Goal: Transaction & Acquisition: Purchase product/service

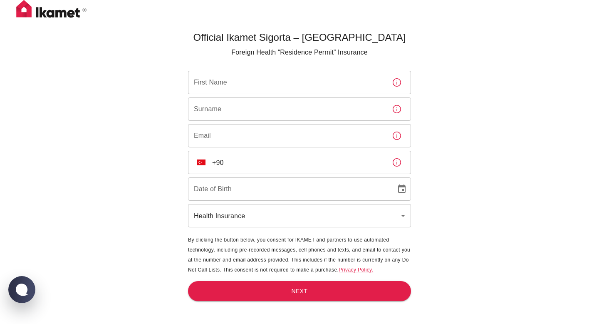
scroll to position [27, 0]
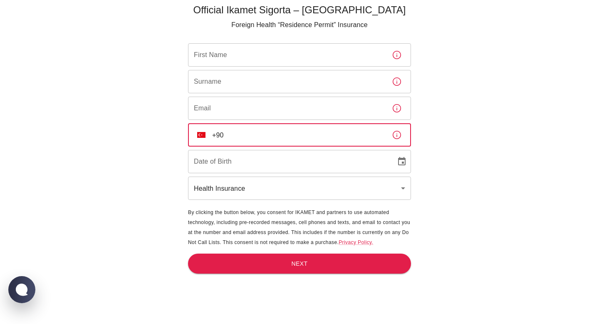
click at [260, 137] on input "+90" at bounding box center [298, 134] width 173 height 23
click at [398, 135] on icon "button" at bounding box center [397, 135] width 10 height 10
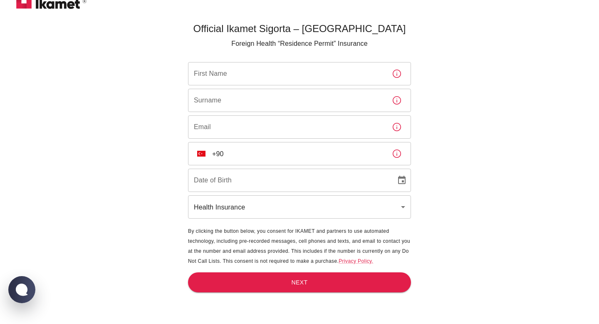
scroll to position [8, 0]
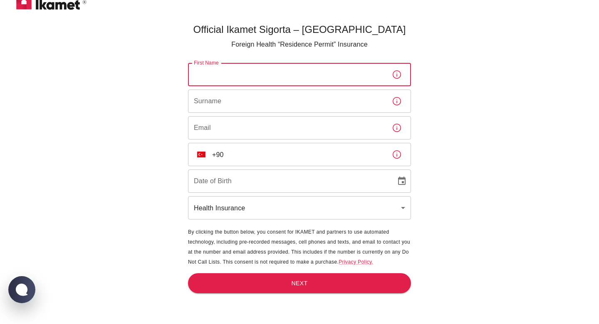
click at [316, 79] on input "First Name" at bounding box center [286, 74] width 197 height 23
type input "Loubna"
type input "Lkharz"
type input "[EMAIL_ADDRESS][DOMAIN_NAME]"
click at [264, 159] on input "+90" at bounding box center [298, 154] width 173 height 23
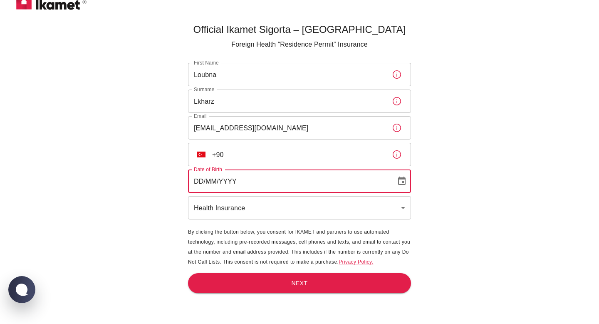
click at [323, 189] on input "DD/MM/YYYY" at bounding box center [289, 180] width 202 height 23
type input "[DATE]"
click at [359, 209] on body "Official Ikamet Sigorta – [DEMOGRAPHIC_DATA] Foreign Health “Residence Permit” …" at bounding box center [299, 167] width 599 height 351
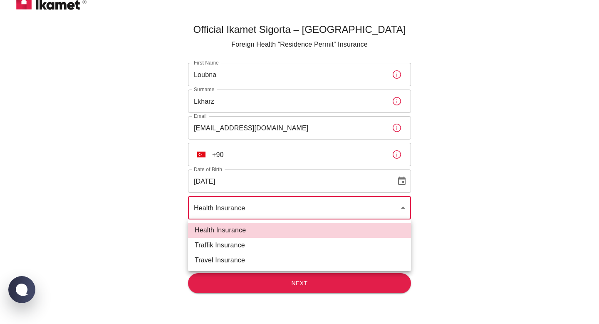
click at [359, 209] on div at bounding box center [299, 162] width 599 height 324
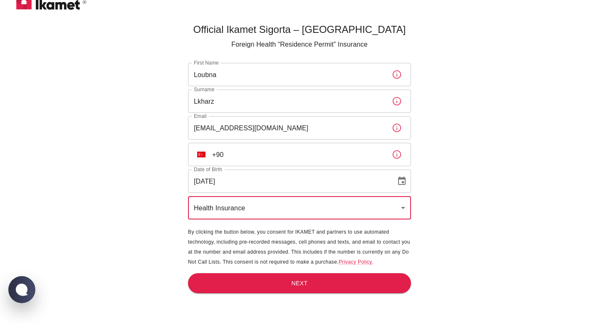
click at [343, 295] on main "Official Ikamet Sigorta – [DEMOGRAPHIC_DATA] Foreign Health “Residence Permit” …" at bounding box center [300, 182] width 230 height 324
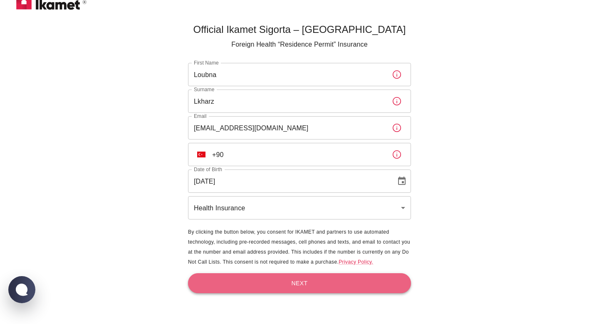
click at [343, 284] on button "Next" at bounding box center [299, 283] width 223 height 20
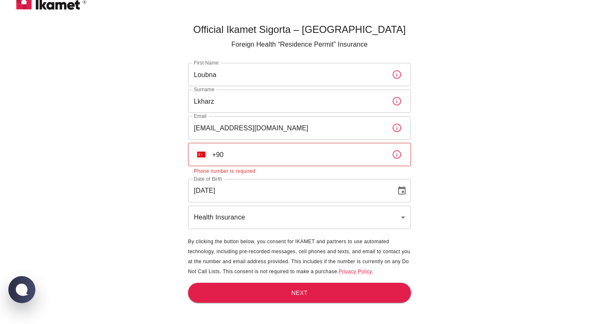
click at [318, 167] on p "Phone number is required" at bounding box center [299, 171] width 211 height 8
click at [218, 158] on input "+90" at bounding box center [298, 154] width 173 height 23
click at [203, 154] on img "Select country" at bounding box center [201, 155] width 8 height 6
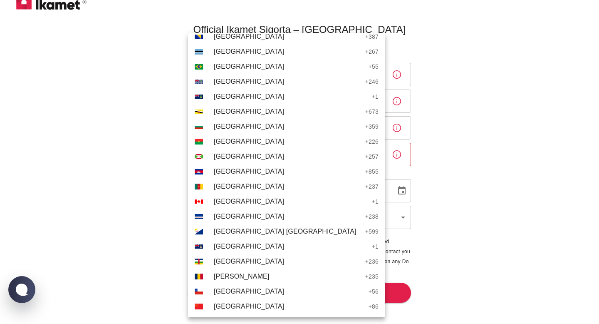
scroll to position [1008, 0]
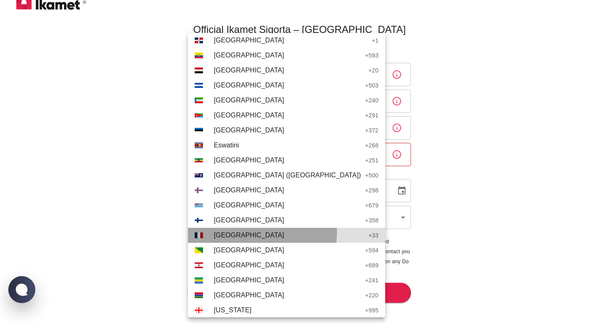
click at [233, 232] on span "[GEOGRAPHIC_DATA]" at bounding box center [289, 235] width 151 height 10
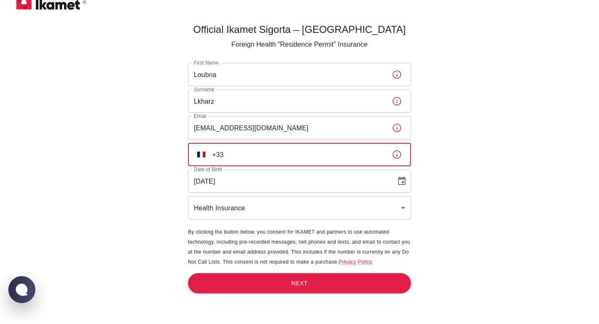
click at [278, 152] on input "+33" at bounding box center [298, 154] width 173 height 23
type input "[PHONE_NUMBER]"
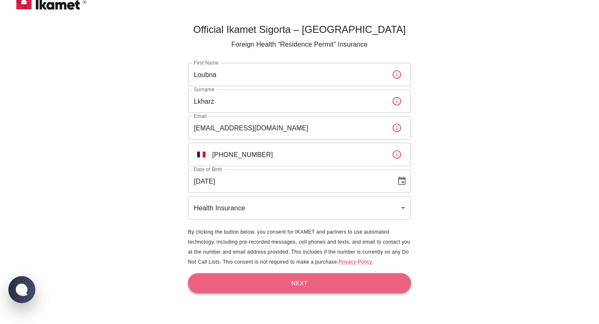
click at [311, 285] on button "Next" at bounding box center [299, 283] width 223 height 20
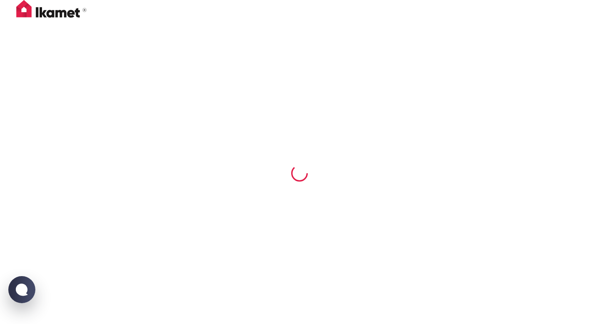
scroll to position [0, 0]
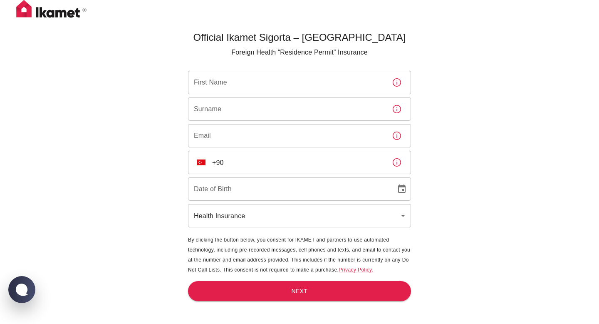
click at [236, 83] on input "First Name" at bounding box center [286, 82] width 197 height 23
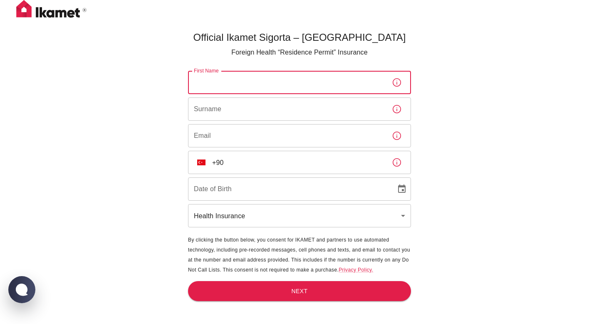
type input "Loubna"
type input "Lkharz"
type input "[EMAIL_ADDRESS][DOMAIN_NAME]"
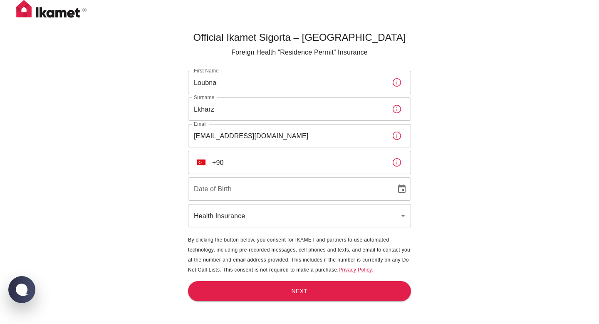
click at [192, 169] on div "​ TR +90 ​" at bounding box center [299, 162] width 223 height 23
click at [200, 165] on img "Select country" at bounding box center [201, 162] width 8 height 6
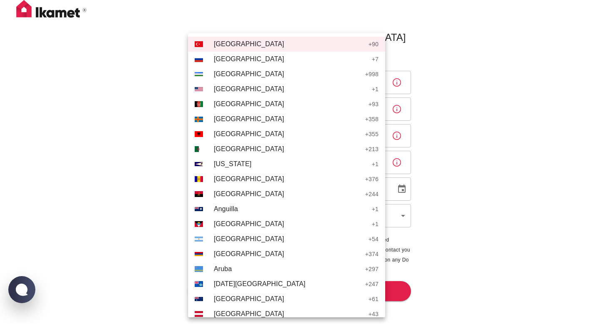
scroll to position [1008, 0]
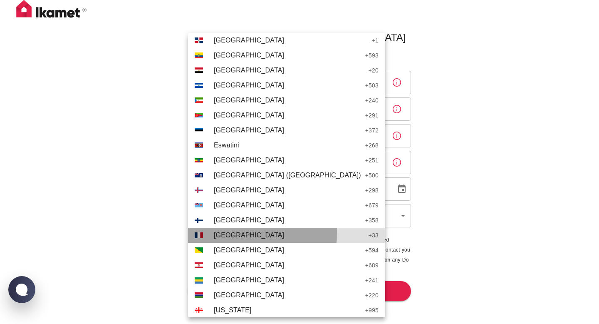
click at [222, 233] on span "[GEOGRAPHIC_DATA]" at bounding box center [289, 235] width 151 height 10
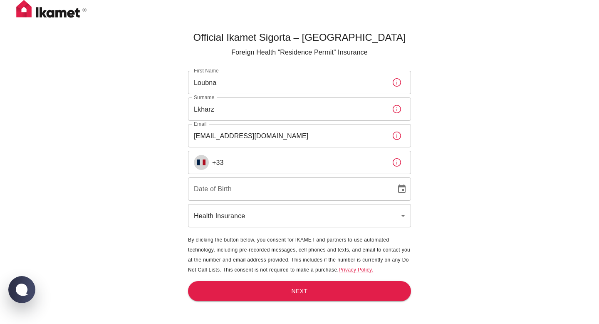
click at [257, 165] on input "+33" at bounding box center [298, 162] width 173 height 23
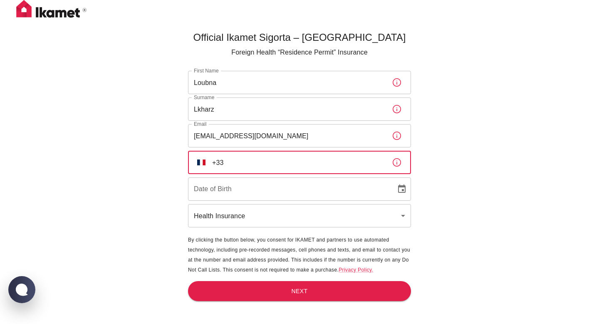
type input "[PHONE_NUMBER]"
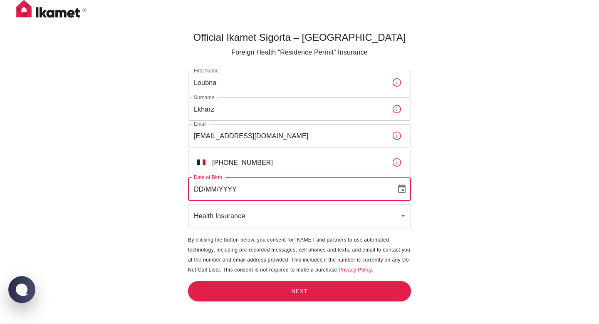
click at [262, 186] on input "DD/MM/YYYY" at bounding box center [289, 188] width 202 height 23
type input "[DATE]"
click at [287, 288] on button "Next" at bounding box center [299, 291] width 223 height 20
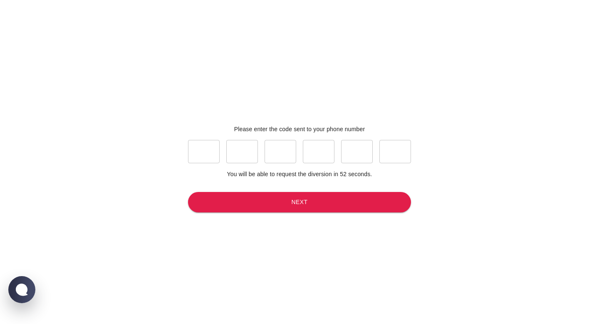
click at [211, 149] on input "text" at bounding box center [204, 151] width 32 height 23
type input "8"
type input "3"
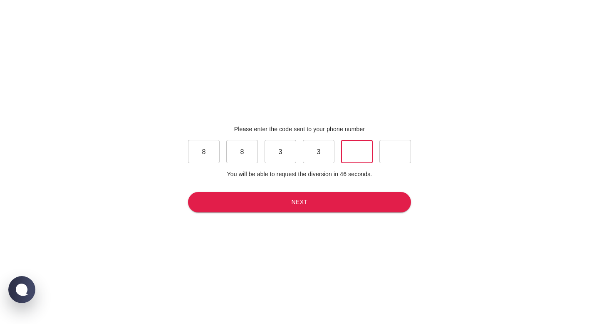
type input "9"
type input "1"
click at [231, 201] on button "Next" at bounding box center [299, 202] width 223 height 20
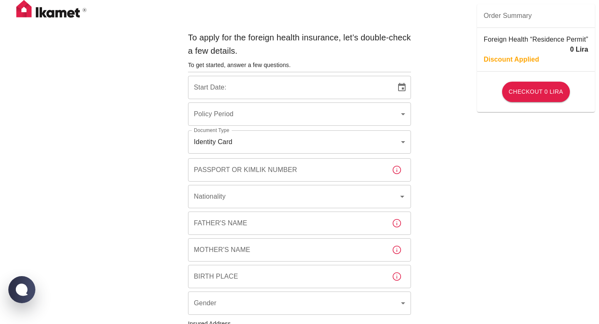
type input "b7343ef8-d55e-4554-96a8-76e30347e985"
click at [256, 81] on input "[DATE]" at bounding box center [289, 87] width 202 height 23
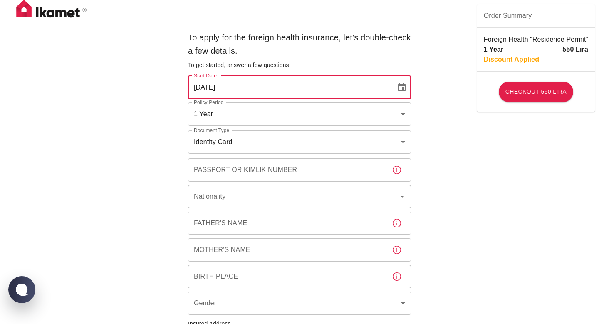
click at [403, 87] on icon "Choose date, selected date is Aug 25, 2025" at bounding box center [402, 87] width 10 height 10
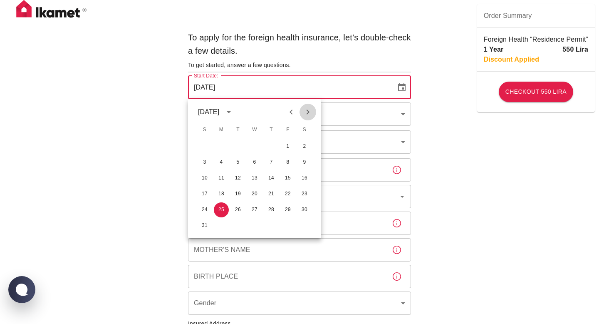
click at [311, 112] on icon "Next month" at bounding box center [308, 112] width 10 height 10
click at [219, 162] on button "8" at bounding box center [221, 162] width 15 height 15
type input "[DATE]"
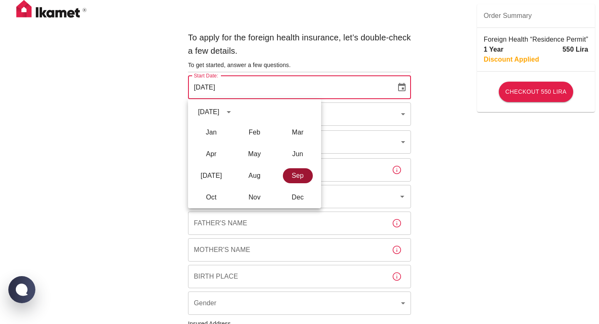
click at [303, 178] on button "Sep" at bounding box center [298, 175] width 30 height 15
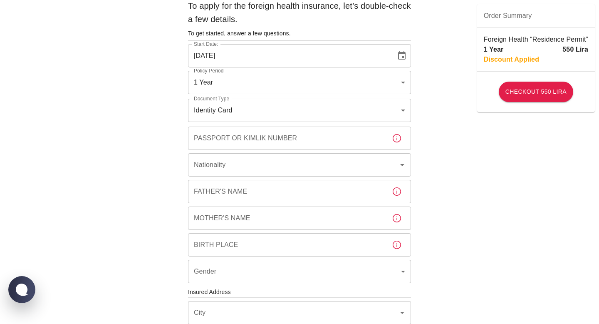
scroll to position [37, 0]
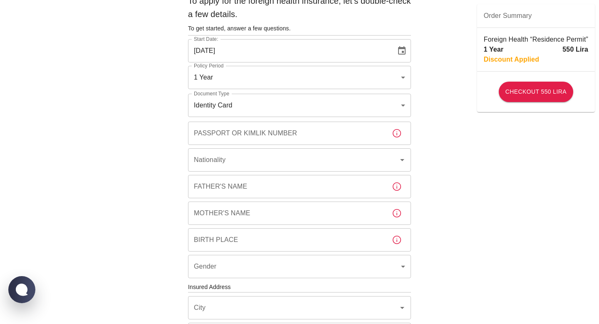
click at [339, 113] on body "To apply for the foreign health insurance, let’s double-check a few details. To…" at bounding box center [299, 285] width 599 height 645
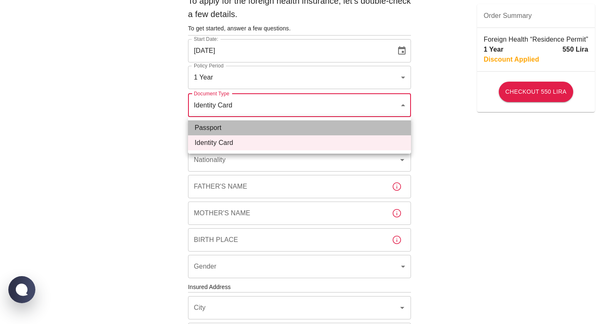
click at [336, 129] on li "Passport" at bounding box center [299, 127] width 223 height 15
type input "passport"
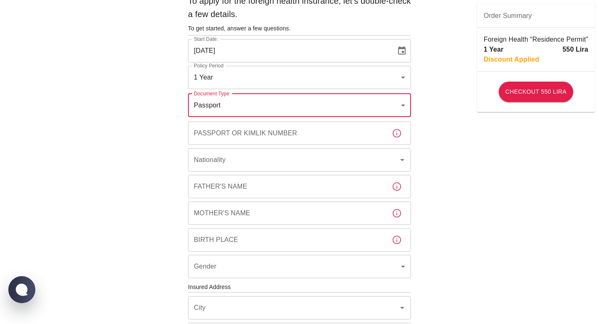
click at [352, 135] on input "Passport or Kimlik Number" at bounding box center [286, 133] width 197 height 23
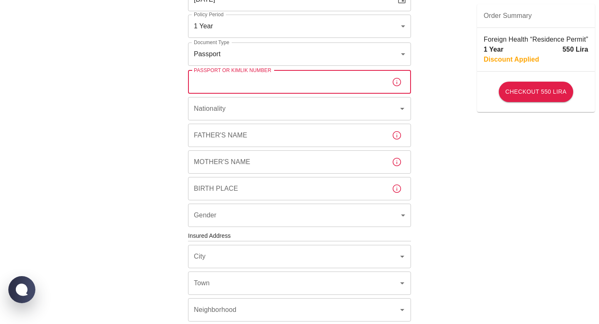
scroll to position [88, 0]
click at [363, 112] on input "Nationality" at bounding box center [288, 108] width 192 height 16
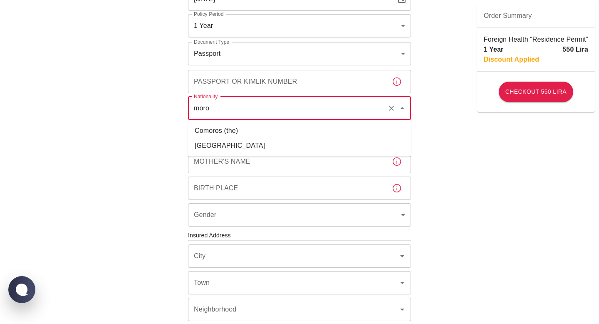
click at [334, 142] on li "[GEOGRAPHIC_DATA]" at bounding box center [299, 145] width 223 height 15
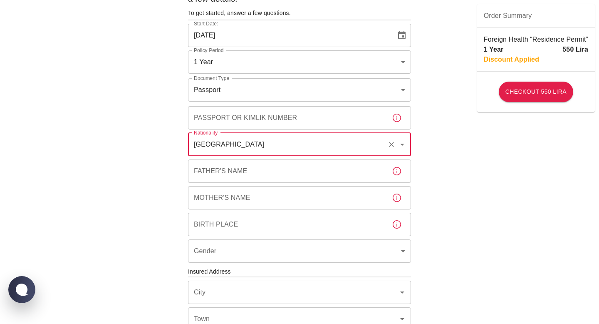
scroll to position [48, 0]
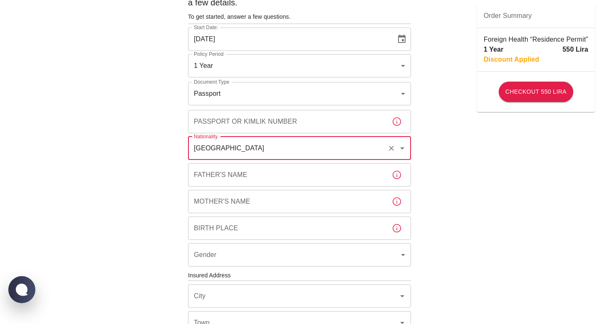
type input "[GEOGRAPHIC_DATA]"
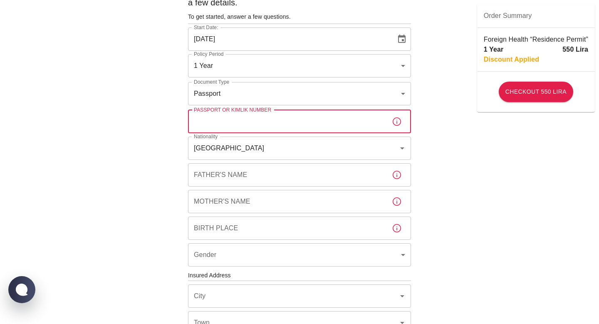
click at [341, 115] on input "Passport or Kimlik Number" at bounding box center [286, 121] width 197 height 23
type input "XI7230960"
click at [453, 154] on div "To apply for the foreign health insurance, let’s double-check a few details. To…" at bounding box center [299, 274] width 599 height 645
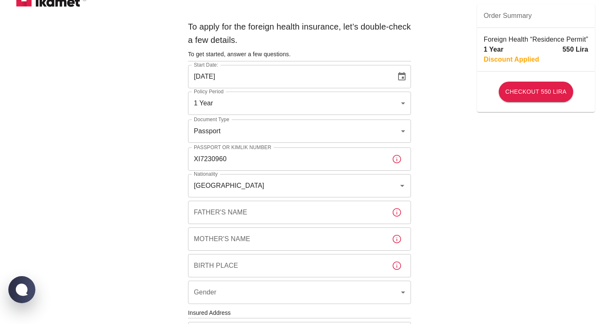
scroll to position [0, 0]
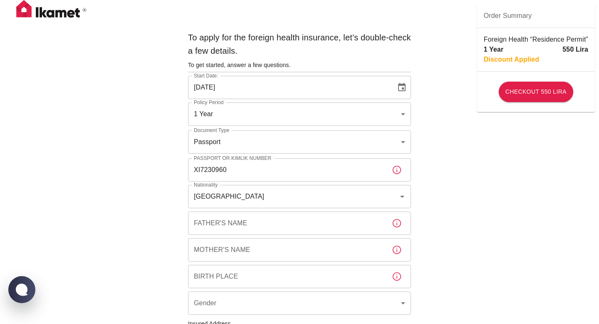
click at [393, 119] on body "To apply for the foreign health insurance, let’s double-check a few details. To…" at bounding box center [299, 322] width 599 height 645
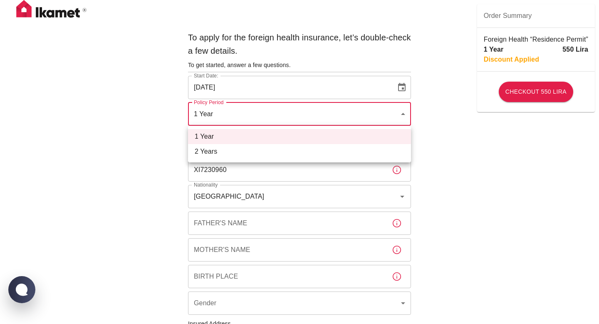
click at [393, 119] on div at bounding box center [299, 162] width 599 height 324
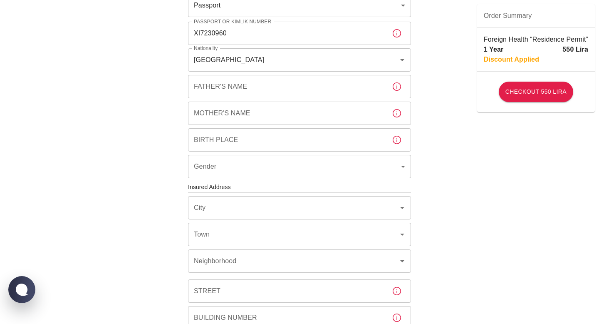
scroll to position [137, 0]
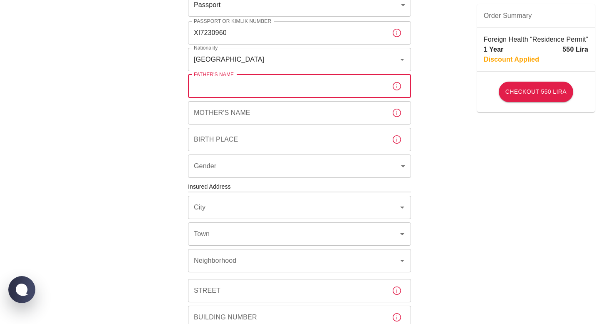
click at [362, 85] on input "Father's Name" at bounding box center [286, 86] width 197 height 23
click at [395, 84] on icon "button" at bounding box center [397, 86] width 10 height 10
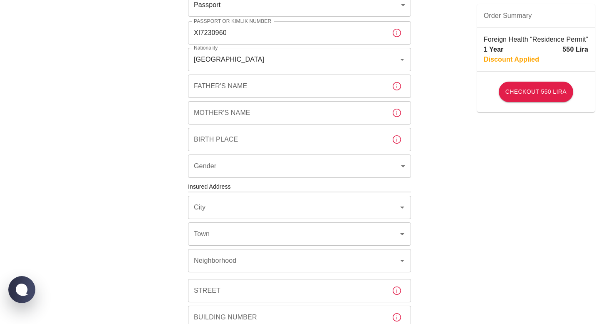
click at [370, 89] on input "Father's Name" at bounding box center [286, 86] width 197 height 23
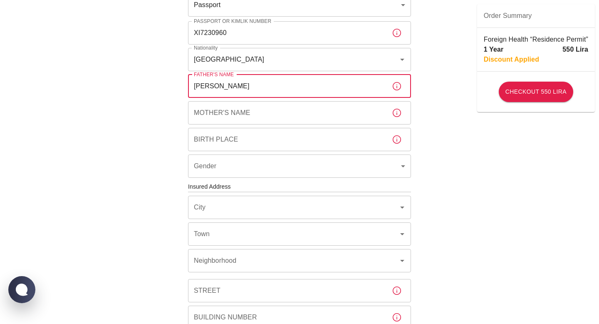
type input "[PERSON_NAME]"
click at [375, 104] on input "Mother's Name" at bounding box center [286, 112] width 197 height 23
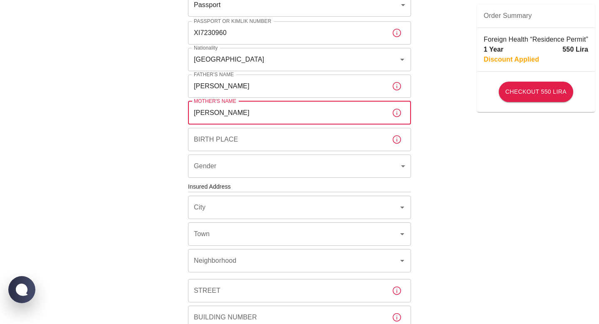
type input "[PERSON_NAME]"
click at [375, 139] on input "Birth Place" at bounding box center [286, 139] width 197 height 23
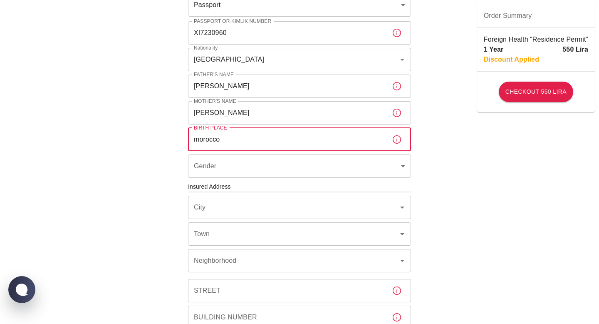
type input "morocco"
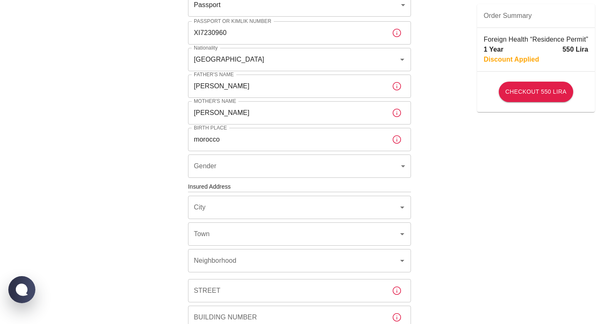
click at [450, 178] on div "To apply for the foreign health insurance, let’s double-check a few details. To…" at bounding box center [299, 185] width 599 height 645
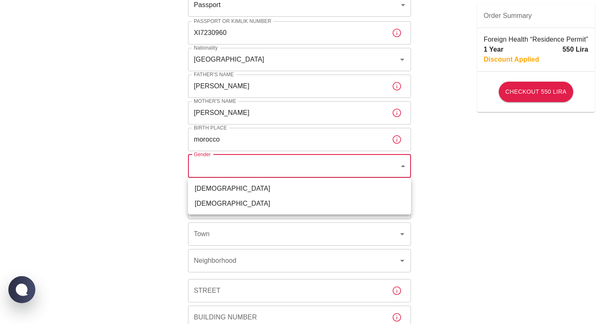
click at [384, 177] on body "To apply for the foreign health insurance, let’s double-check a few details. To…" at bounding box center [299, 185] width 599 height 645
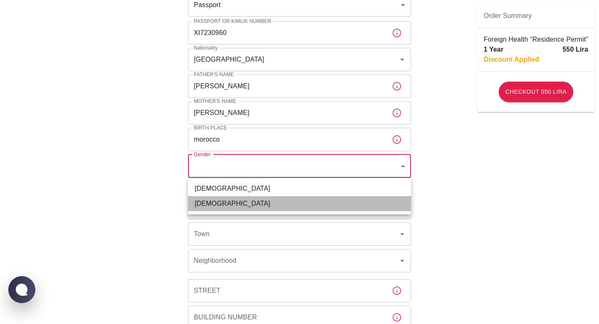
click at [375, 203] on li "[DEMOGRAPHIC_DATA]" at bounding box center [299, 203] width 223 height 15
type input "[DEMOGRAPHIC_DATA]"
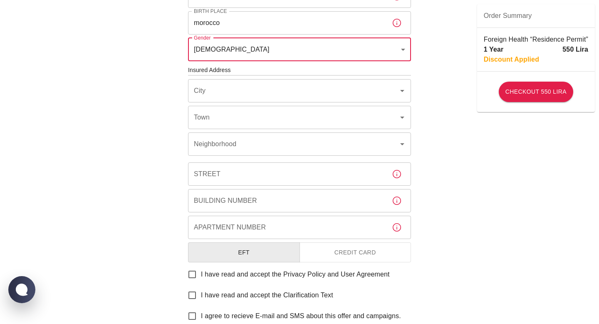
scroll to position [254, 0]
click at [383, 97] on input "City" at bounding box center [288, 90] width 192 height 16
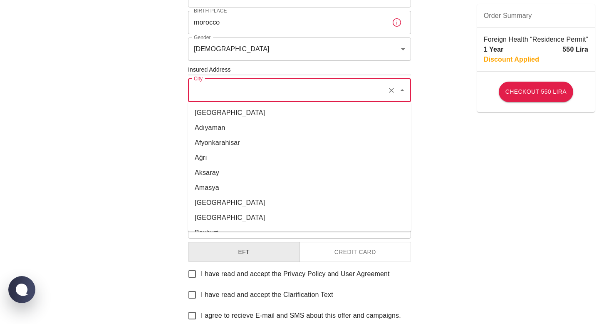
click at [358, 192] on li "Amasya" at bounding box center [299, 187] width 223 height 15
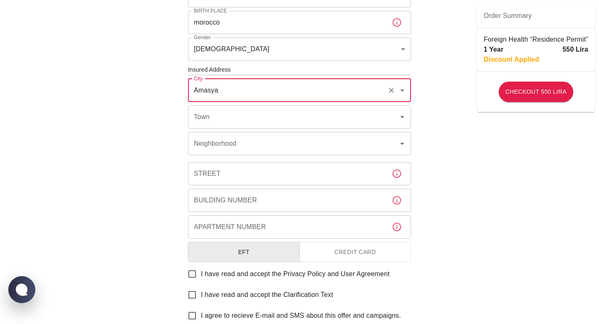
click at [364, 88] on input "Amasya" at bounding box center [288, 90] width 192 height 16
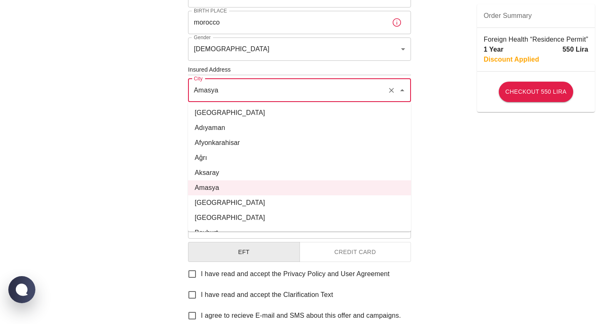
click at [345, 200] on li "[GEOGRAPHIC_DATA]" at bounding box center [299, 202] width 223 height 15
type input "[GEOGRAPHIC_DATA]"
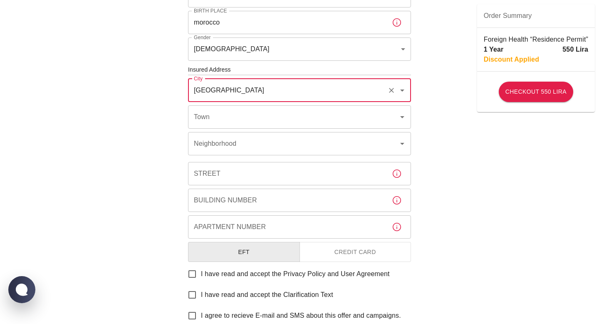
scroll to position [271, 0]
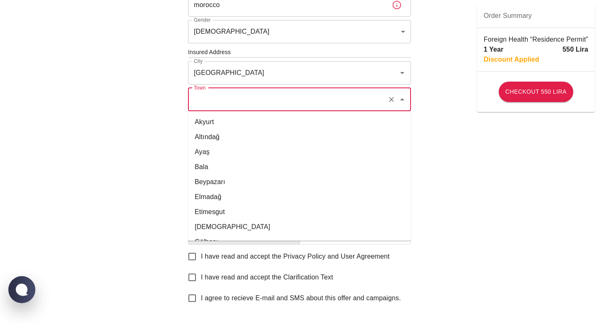
click at [343, 106] on input "Town" at bounding box center [288, 100] width 192 height 16
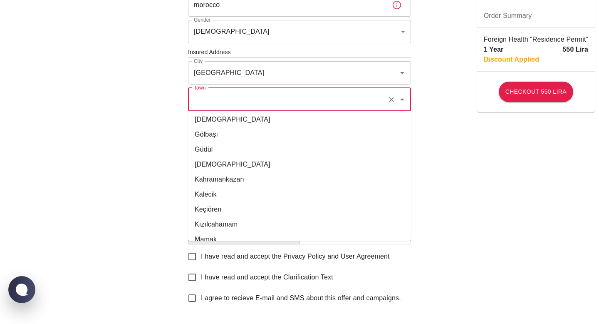
scroll to position [0, 0]
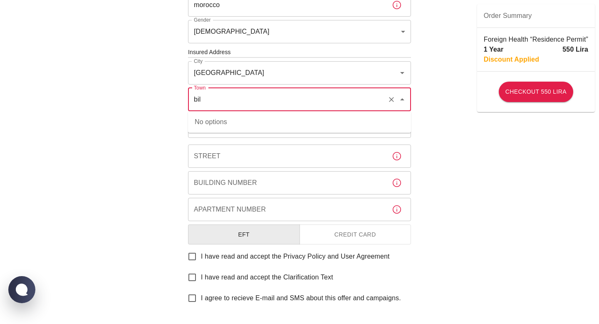
type input "bilk"
click at [392, 97] on icon "Clear" at bounding box center [392, 99] width 8 height 8
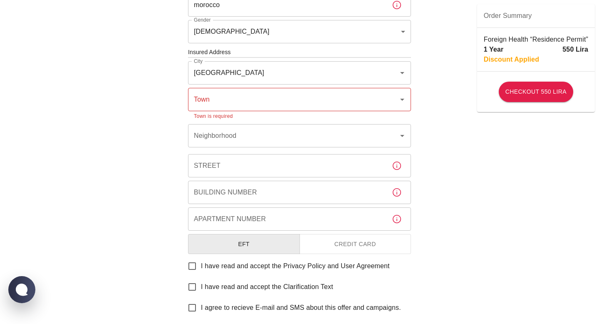
click at [444, 199] on div "To apply for the foreign health insurance, let’s double-check a few details. To…" at bounding box center [299, 56] width 599 height 655
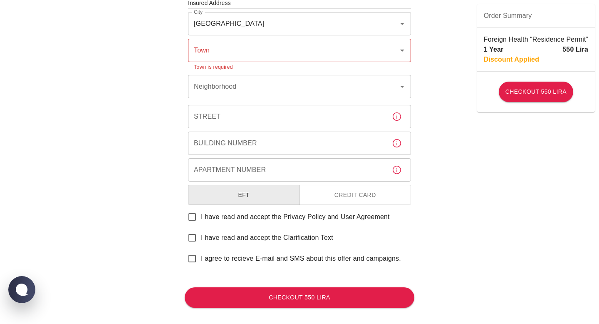
scroll to position [328, 0]
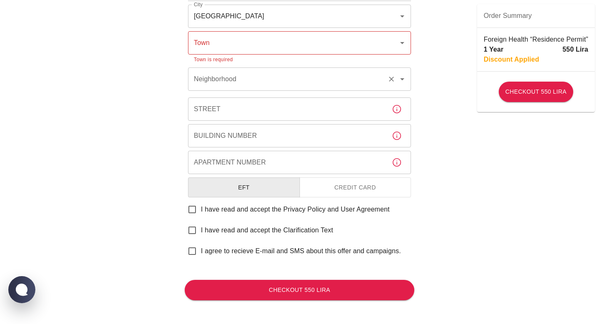
click at [391, 87] on div "Neighborhood" at bounding box center [299, 78] width 223 height 23
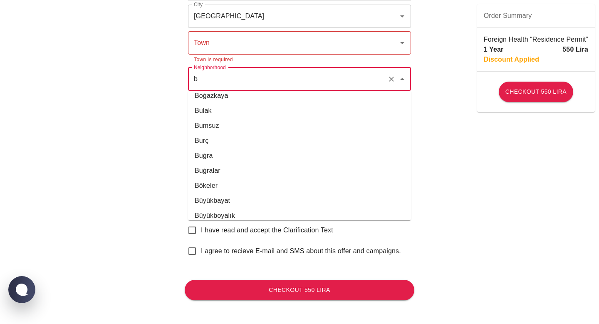
scroll to position [0, 0]
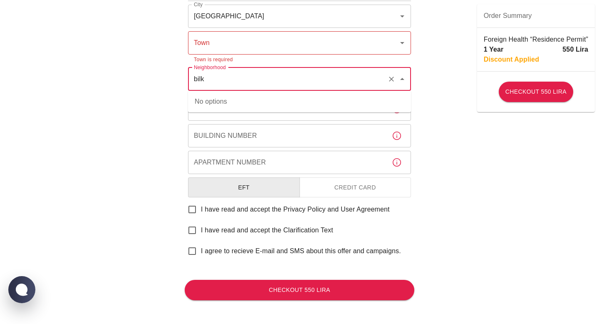
type input "bilk"
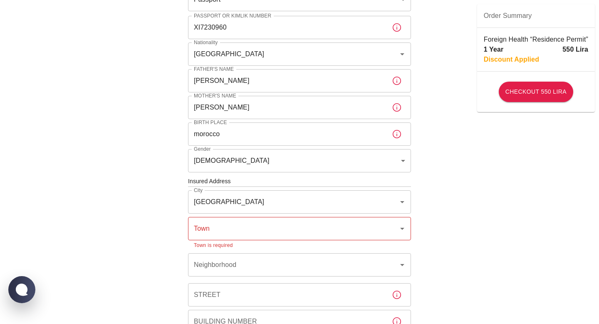
scroll to position [142, 0]
click at [430, 189] on div "To apply for the foreign health insurance, let’s double-check a few details. To…" at bounding box center [299, 185] width 599 height 655
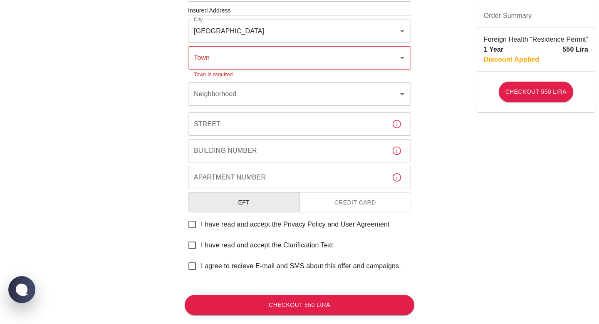
scroll to position [316, 0]
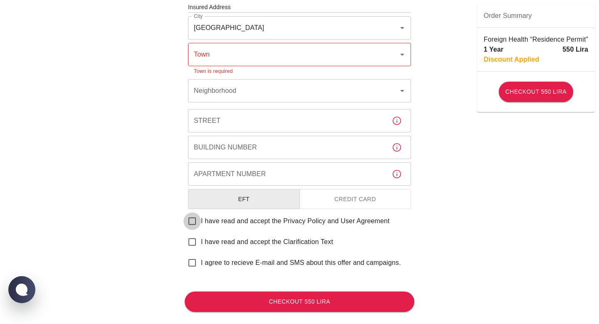
click at [194, 223] on input "I have read and accept the Privacy Policy and User Agreement" at bounding box center [192, 220] width 17 height 17
checkbox input "true"
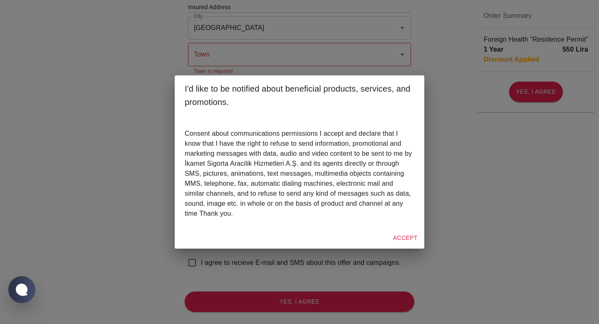
click at [464, 212] on div "I'd like to be notified about beneficial products, services, and promotions. Co…" at bounding box center [299, 162] width 599 height 324
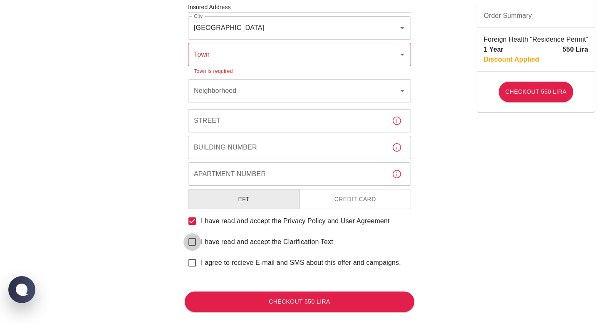
click at [194, 242] on input "I have read and accept the Clarification Text" at bounding box center [192, 241] width 17 height 17
checkbox input "true"
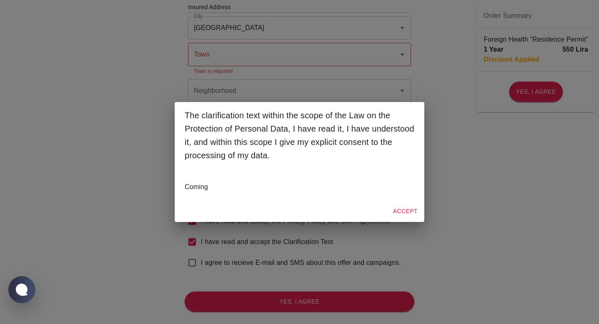
click at [435, 236] on div "The clarification text within the scope of the Law on the Protection of Persona…" at bounding box center [299, 162] width 599 height 324
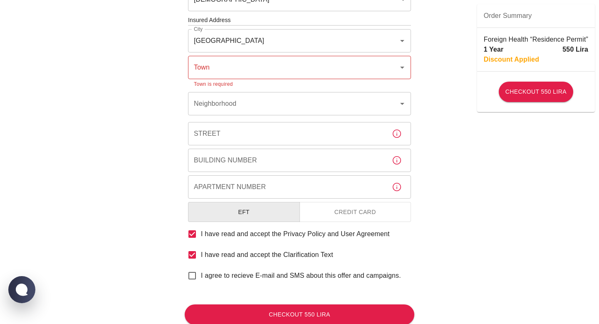
scroll to position [303, 0]
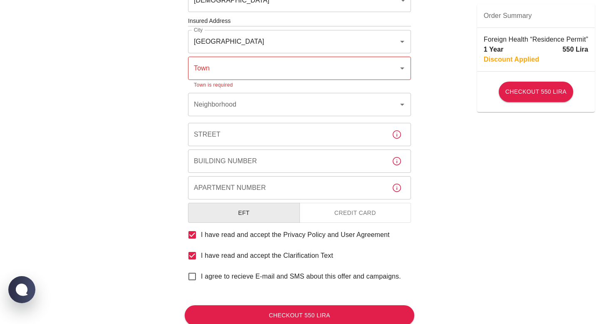
click at [361, 218] on button "Credit Card" at bounding box center [356, 213] width 112 height 20
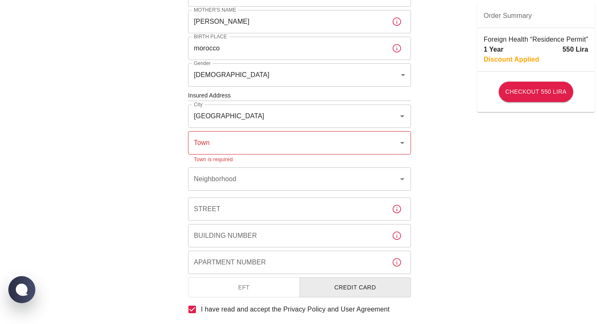
scroll to position [331, 0]
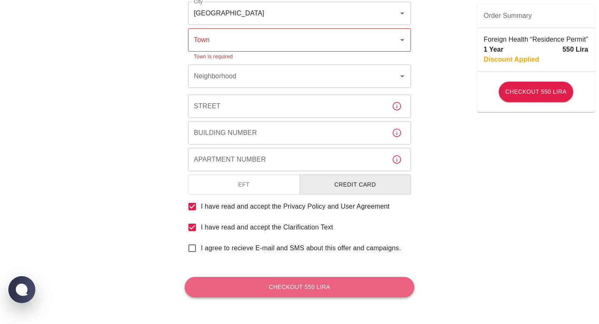
click at [264, 288] on button "Checkout 550 Lira" at bounding box center [300, 287] width 230 height 20
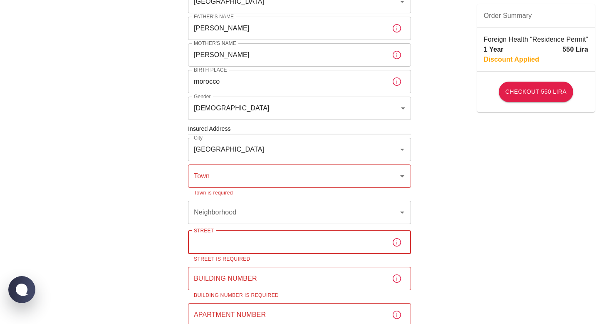
scroll to position [194, 0]
click at [350, 180] on input "Town" at bounding box center [293, 177] width 203 height 16
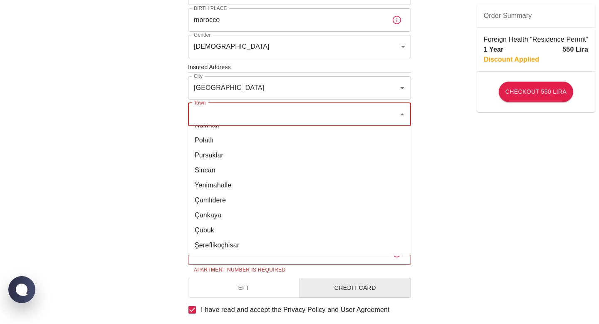
scroll to position [252, 0]
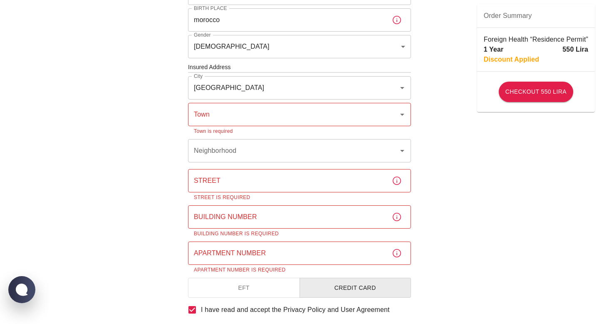
click at [456, 212] on div "To apply for the foreign health insurance, let’s double-check a few details. To…" at bounding box center [299, 86] width 599 height 684
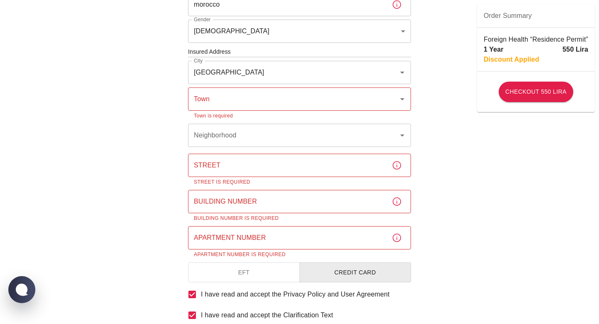
scroll to position [268, 0]
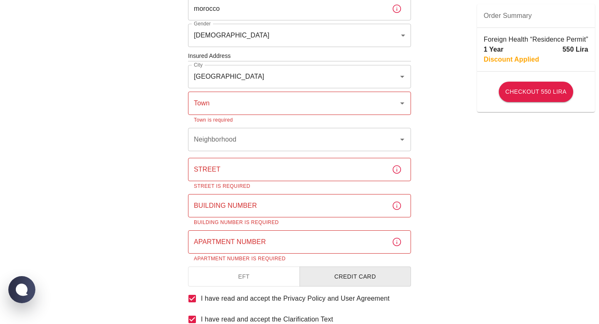
click at [265, 104] on input "Town" at bounding box center [293, 103] width 203 height 16
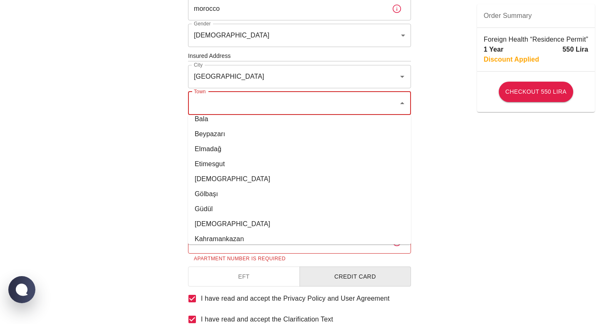
scroll to position [60, 0]
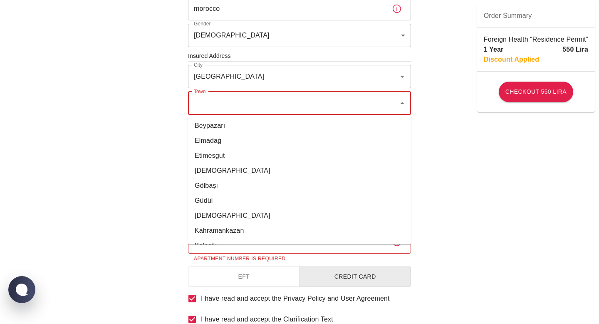
click at [145, 196] on div "To apply for the foreign health insurance, let’s double-check a few details. To…" at bounding box center [299, 74] width 599 height 684
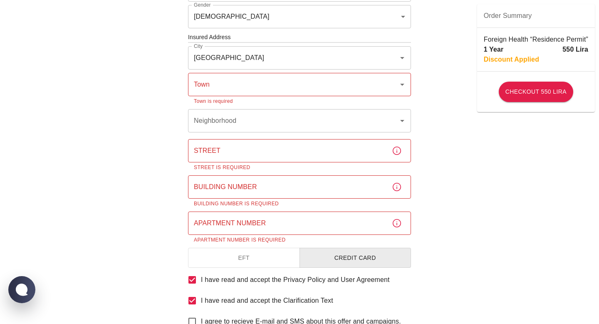
scroll to position [287, 0]
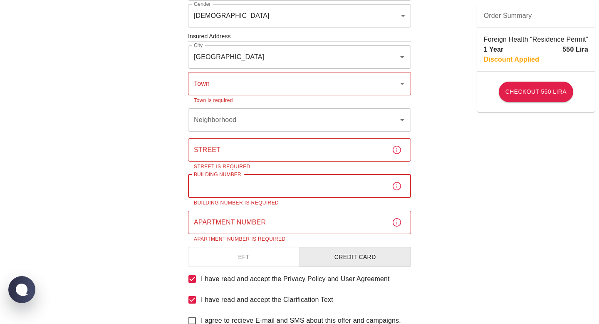
click at [233, 176] on div "Building [GEOGRAPHIC_DATA] Number is required" at bounding box center [299, 190] width 223 height 33
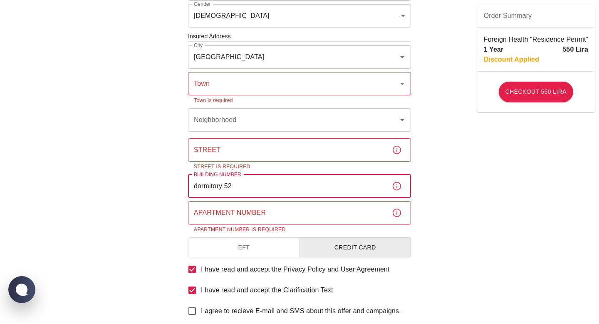
click at [227, 145] on input "Street" at bounding box center [286, 149] width 197 height 23
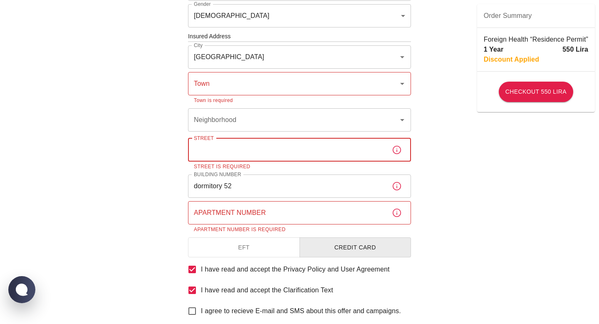
click at [227, 145] on input "Street" at bounding box center [286, 149] width 197 height 23
click at [195, 187] on input "dormitory 52" at bounding box center [286, 185] width 197 height 23
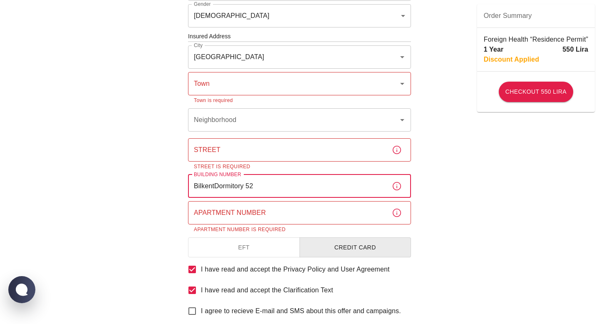
click at [214, 185] on input "BilkentDormitory 52" at bounding box center [286, 185] width 197 height 23
type input "Bilkent Dormitory 52"
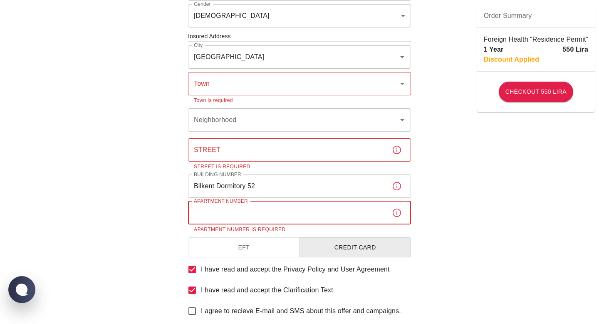
click at [234, 208] on input "Apartment Number" at bounding box center [286, 212] width 197 height 23
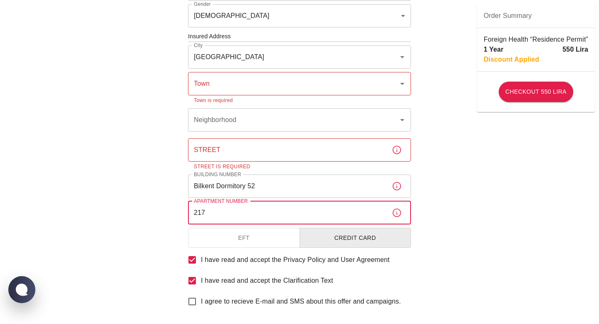
type input "217"
click at [483, 229] on div "To apply for the foreign health insurance, let’s double-check a few details. To…" at bounding box center [299, 45] width 599 height 664
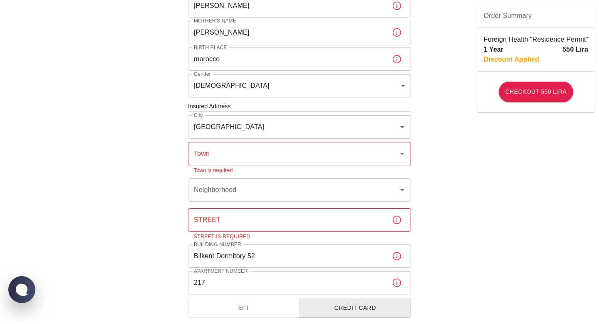
scroll to position [216, 0]
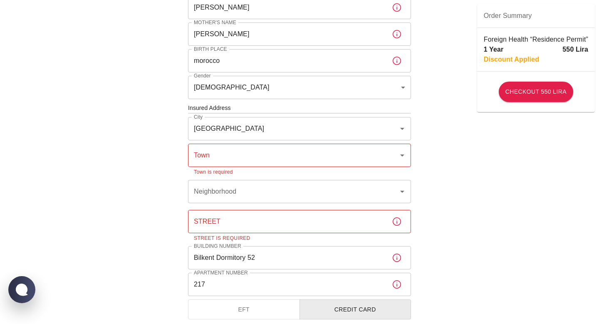
click at [437, 209] on div "To apply for the foreign health insurance, let’s double-check a few details. To…" at bounding box center [299, 116] width 599 height 664
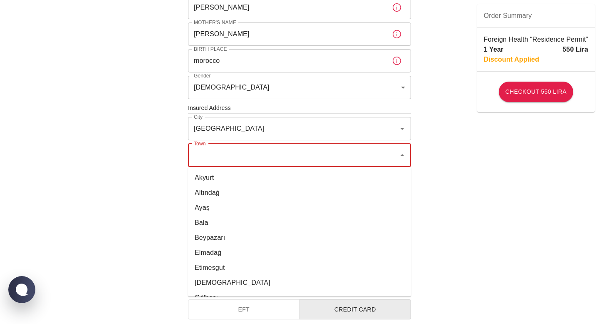
click at [381, 157] on input "Town" at bounding box center [293, 155] width 203 height 16
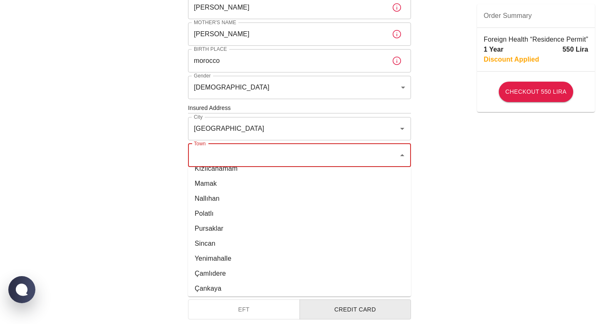
scroll to position [238, 0]
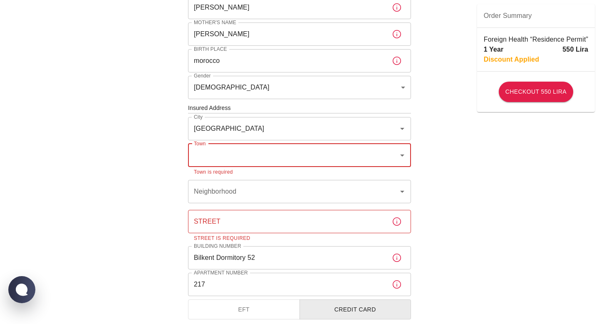
click at [240, 151] on input "Town" at bounding box center [293, 155] width 203 height 16
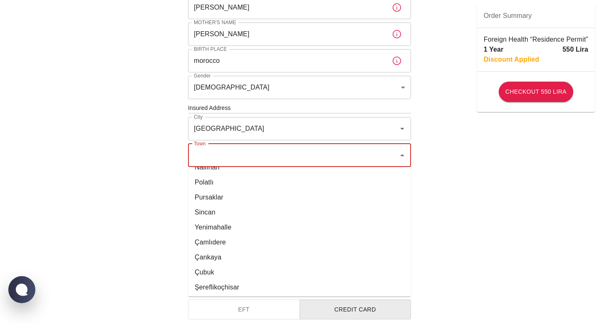
scroll to position [252, 0]
click at [219, 256] on li "Çankaya" at bounding box center [299, 255] width 223 height 15
type input "Çankaya"
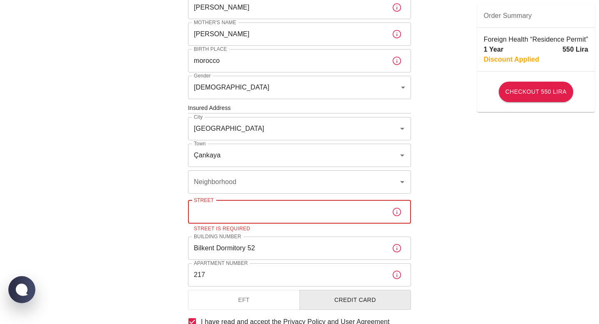
click at [249, 217] on input "Street" at bounding box center [286, 211] width 197 height 23
paste input "Üniversiteler Mahallesi"
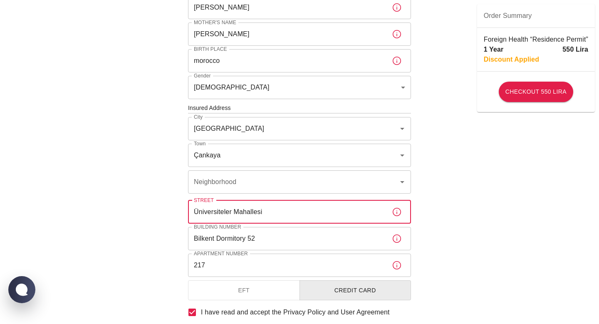
type input "Üniversiteler Mahallesi"
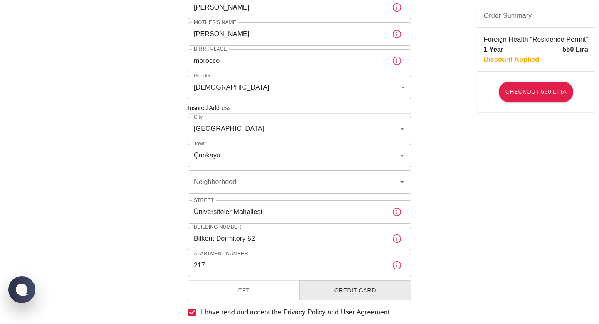
click at [443, 244] on div "To apply for the foreign health insurance, let’s double-check a few details. To…" at bounding box center [299, 106] width 599 height 645
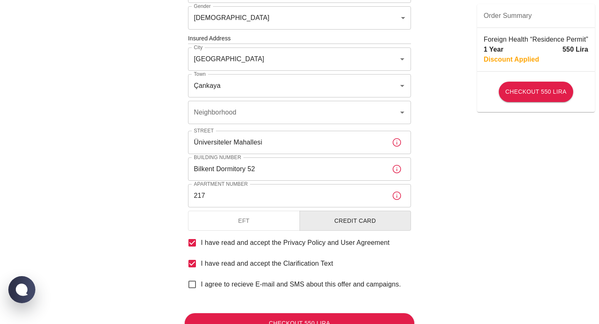
scroll to position [291, 0]
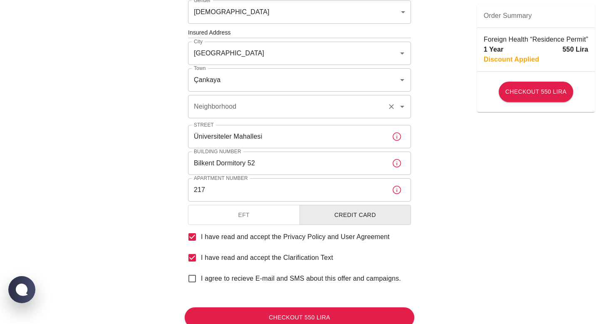
click at [395, 115] on div "Neighborhood" at bounding box center [299, 106] width 223 height 23
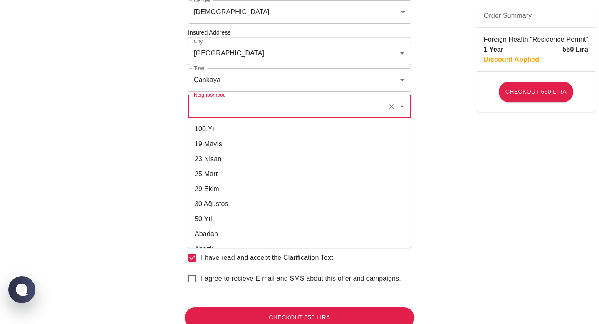
click at [255, 109] on input "Neighborhood" at bounding box center [288, 107] width 192 height 16
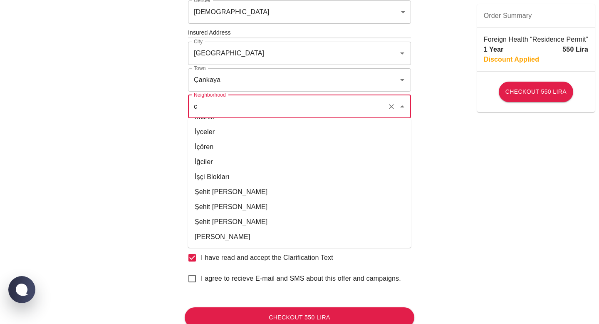
scroll to position [0, 0]
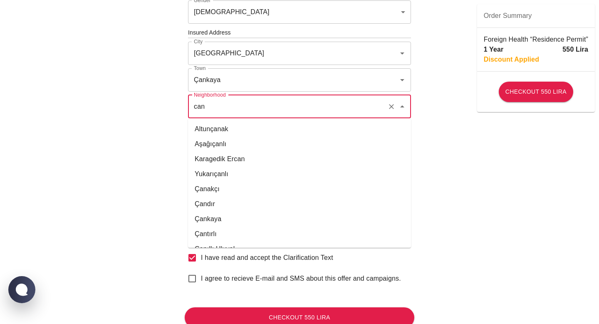
click at [262, 221] on li "Çankaya" at bounding box center [299, 218] width 223 height 15
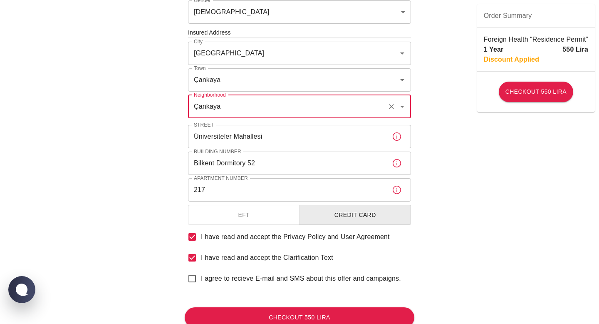
type input "Çankaya"
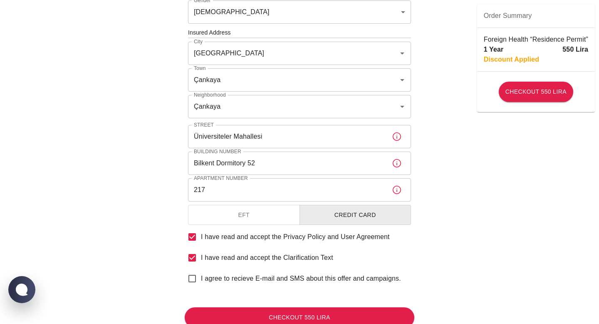
click at [487, 191] on div "To apply for the foreign health insurance, let’s double-check a few details. To…" at bounding box center [299, 31] width 599 height 645
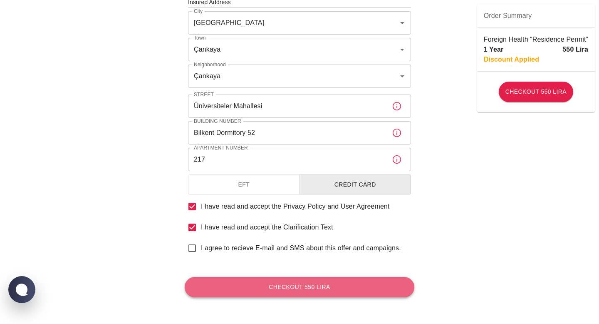
click at [336, 283] on button "Checkout 550 Lira" at bounding box center [300, 287] width 230 height 20
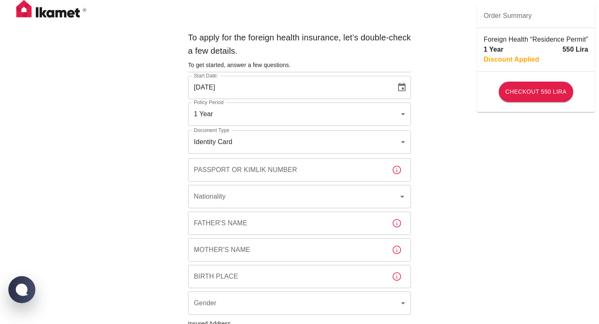
click at [25, 8] on img at bounding box center [51, 10] width 83 height 21
click at [42, 14] on img at bounding box center [51, 10] width 83 height 21
click at [21, 11] on img at bounding box center [51, 10] width 83 height 21
click at [442, 138] on div "To apply for the foreign health insurance, let’s double-check a few details. To…" at bounding box center [299, 322] width 599 height 645
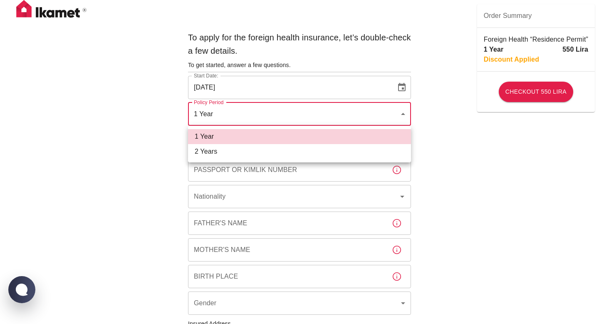
click at [273, 116] on body "To apply for the foreign health insurance, let’s double-check a few details. To…" at bounding box center [299, 322] width 599 height 645
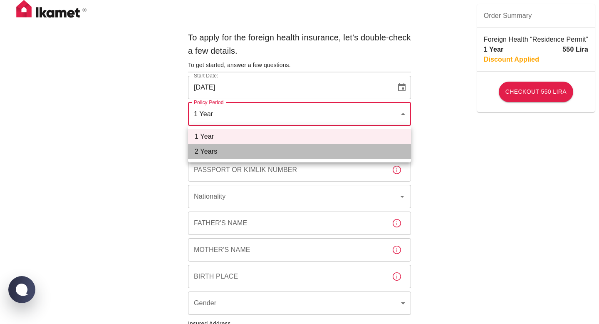
click at [278, 154] on li "2 Years" at bounding box center [299, 151] width 223 height 15
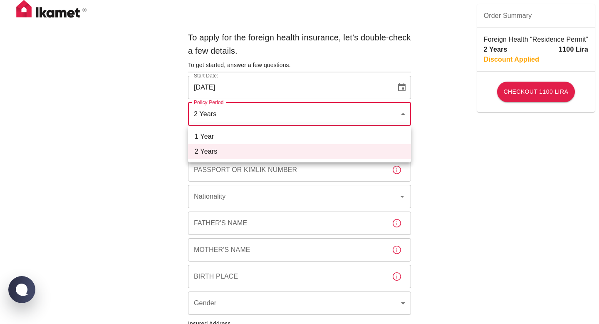
click at [278, 113] on body "To apply for the foreign health insurance, let’s double-check a few details. To…" at bounding box center [299, 322] width 599 height 645
click at [279, 135] on li "1 Year" at bounding box center [299, 136] width 223 height 15
type input "b7343ef8-d55e-4554-96a8-76e30347e985"
